Goal: Entertainment & Leisure: Consume media (video, audio)

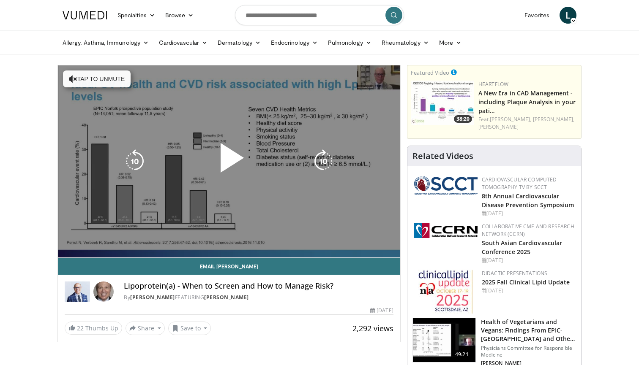
click at [115, 76] on button "Tap to unmute" at bounding box center [97, 79] width 68 height 17
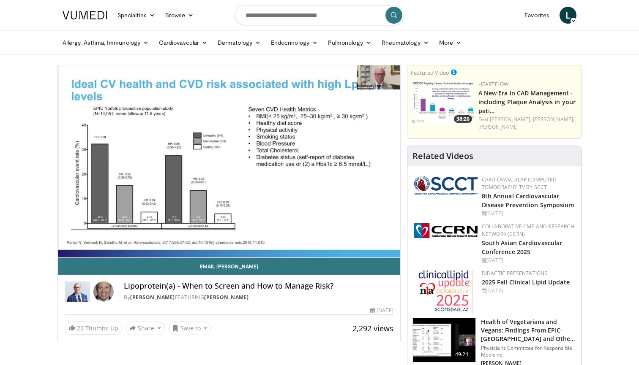
click at [229, 161] on span "Video Player" at bounding box center [229, 161] width 0 height 0
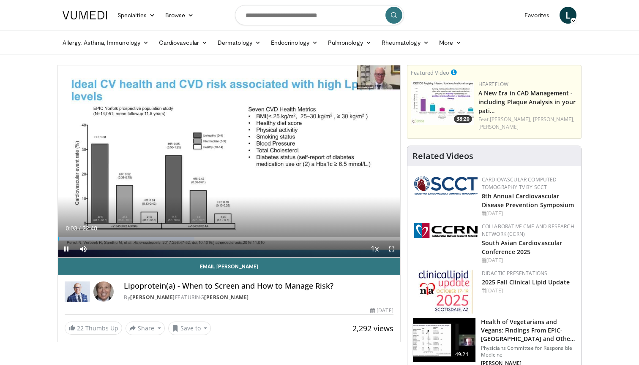
click at [393, 250] on span "Video Player" at bounding box center [391, 249] width 17 height 17
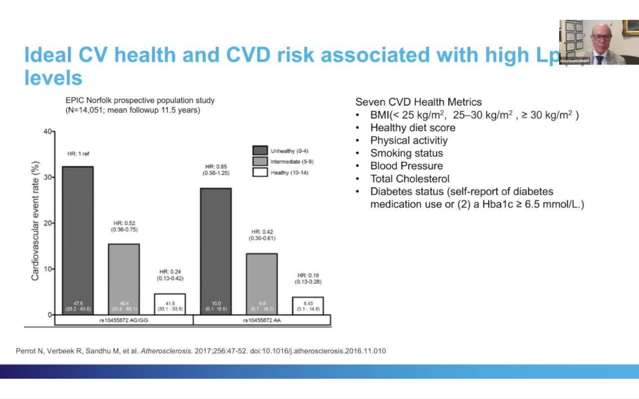
click at [393, 284] on div "10 seconds Tap to unmute" at bounding box center [319, 199] width 639 height 399
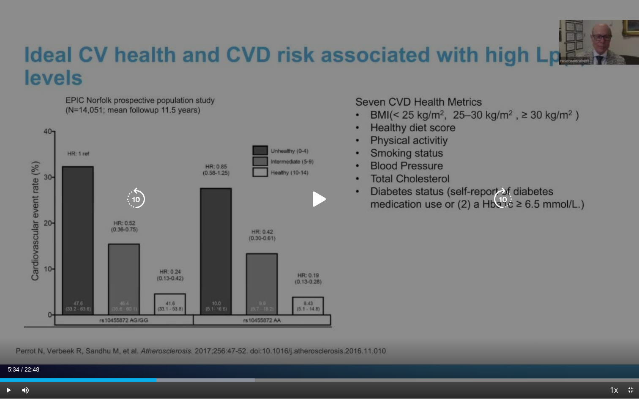
click at [577, 190] on div "10 seconds Tap to unmute" at bounding box center [319, 199] width 639 height 399
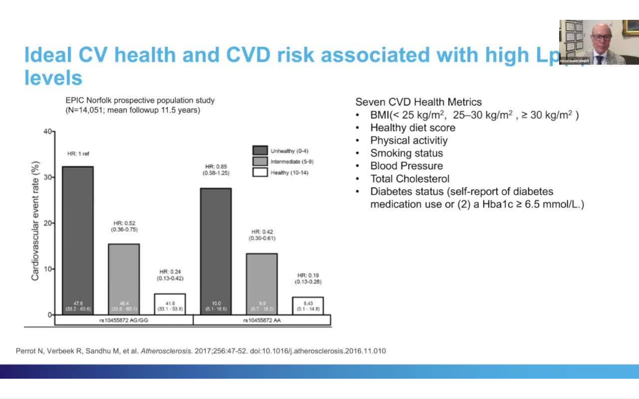
click at [632, 145] on div "10 seconds Tap to unmute" at bounding box center [319, 199] width 639 height 399
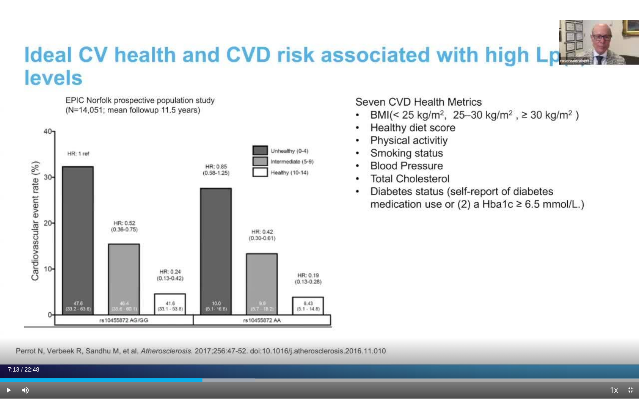
click at [632, 145] on div "10 seconds Tap to unmute" at bounding box center [319, 199] width 639 height 399
click at [631, 365] on span "Video Player" at bounding box center [630, 390] width 17 height 17
